Goal: Task Accomplishment & Management: Manage account settings

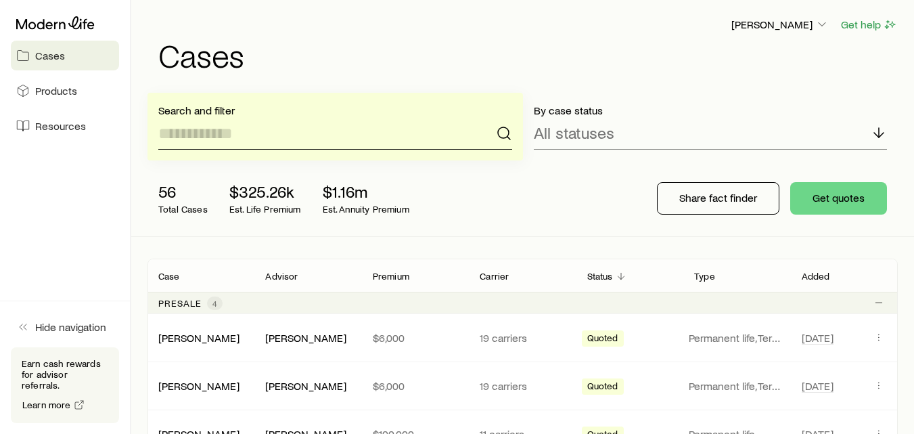
click at [222, 140] on input at bounding box center [335, 133] width 354 height 32
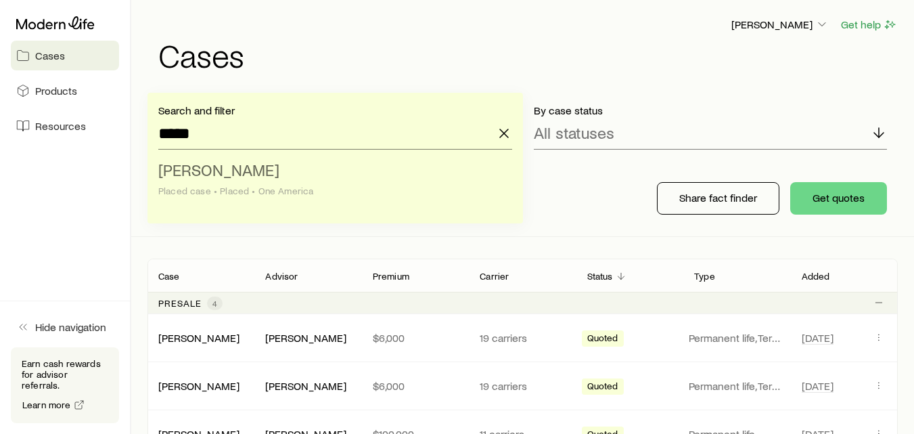
click at [238, 182] on li "[PERSON_NAME] Placed case • Placed • One America" at bounding box center [331, 181] width 346 height 52
type input "**********"
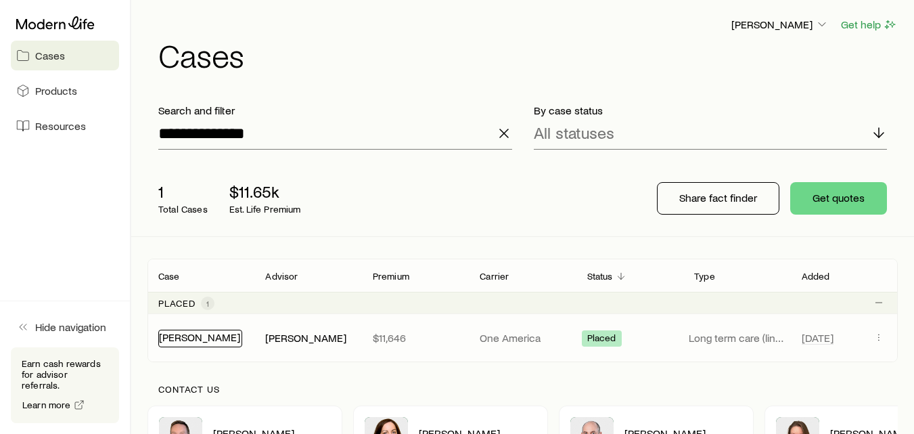
click at [180, 340] on link "[PERSON_NAME]" at bounding box center [199, 336] width 81 height 13
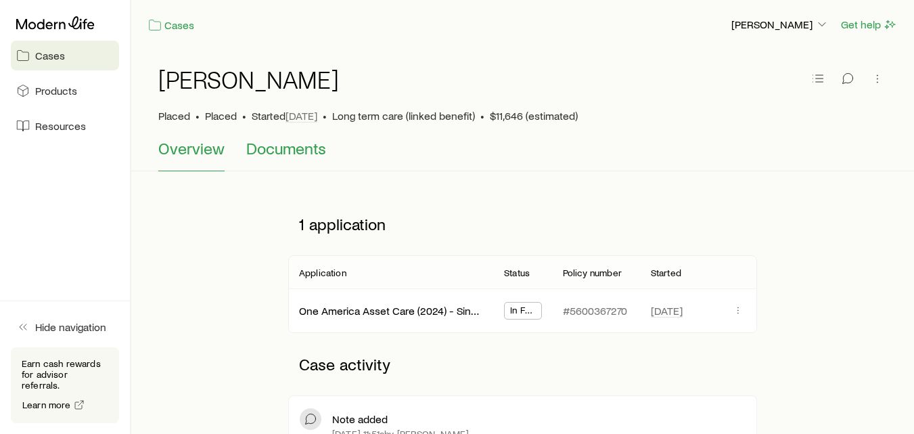
click at [296, 156] on span "Documents" at bounding box center [286, 148] width 80 height 19
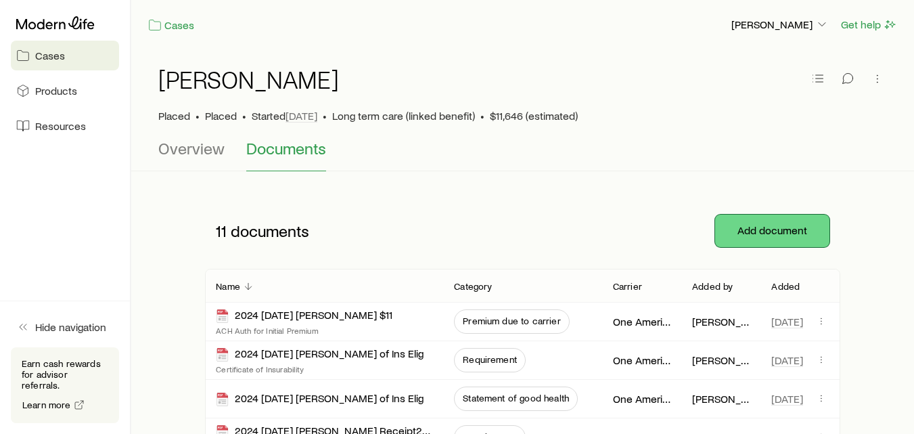
click at [757, 232] on button "Add document" at bounding box center [772, 231] width 114 height 32
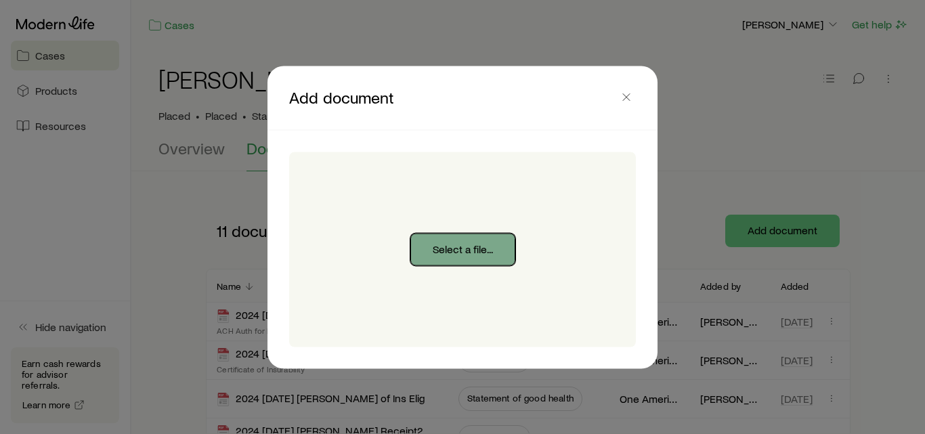
click at [480, 253] on button "Select a file..." at bounding box center [462, 249] width 105 height 32
click at [461, 249] on button "Select a file..." at bounding box center [462, 249] width 105 height 32
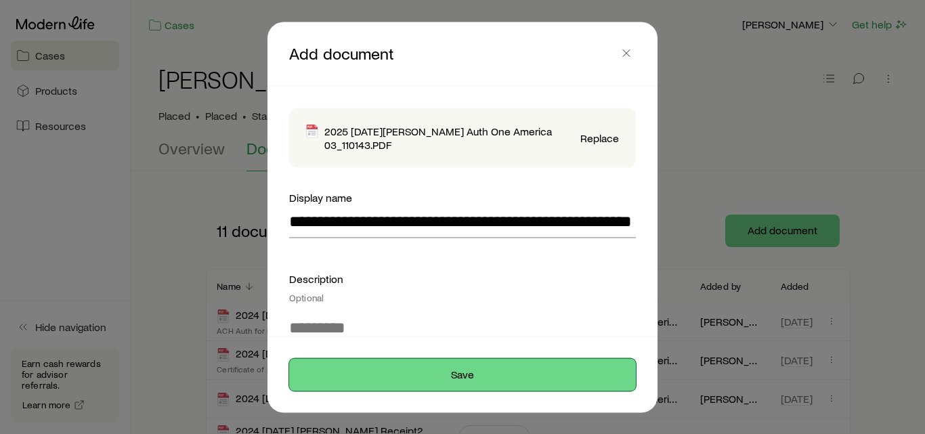
click at [468, 375] on button "Save" at bounding box center [462, 374] width 347 height 32
